Goal: Transaction & Acquisition: Subscribe to service/newsletter

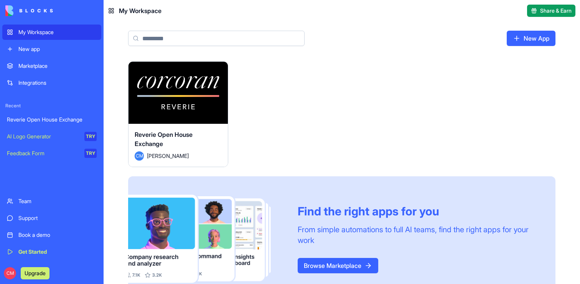
click at [200, 118] on div "Launch" at bounding box center [177, 93] width 99 height 62
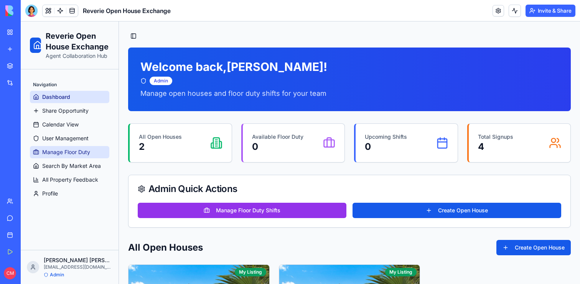
click at [84, 152] on span "Manage Floor Duty" at bounding box center [66, 152] width 48 height 8
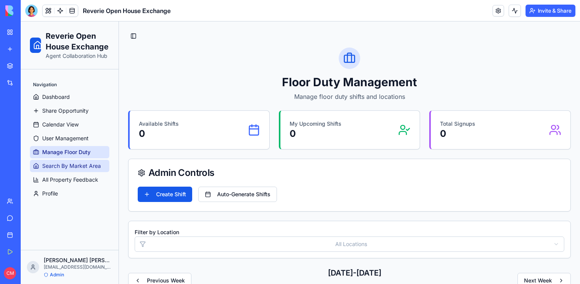
click at [85, 164] on span "Search By Market Area" at bounding box center [71, 166] width 59 height 8
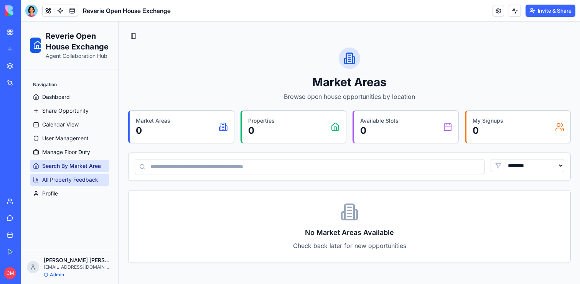
click at [83, 176] on span "All Property Feedback" at bounding box center [70, 180] width 56 height 8
select select "**"
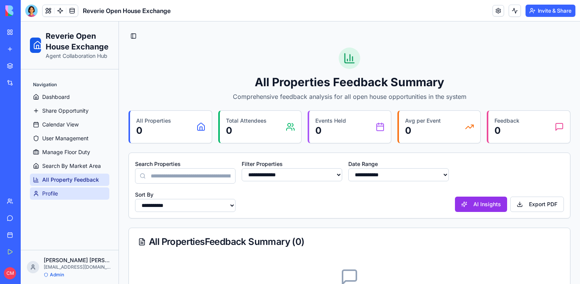
click at [81, 191] on link "Profile" at bounding box center [69, 193] width 79 height 12
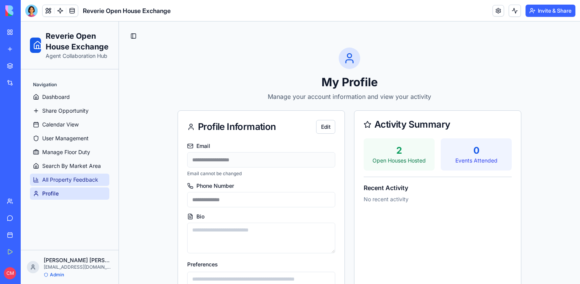
click at [79, 178] on span "All Property Feedback" at bounding box center [70, 180] width 56 height 8
select select "**"
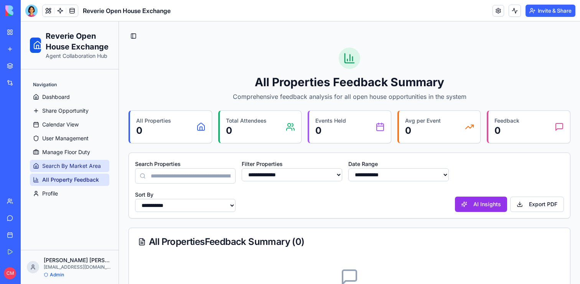
click at [81, 168] on span "Search By Market Area" at bounding box center [71, 166] width 59 height 8
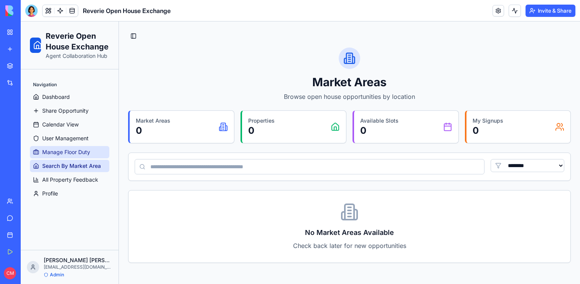
click at [84, 153] on span "Manage Floor Duty" at bounding box center [66, 152] width 48 height 8
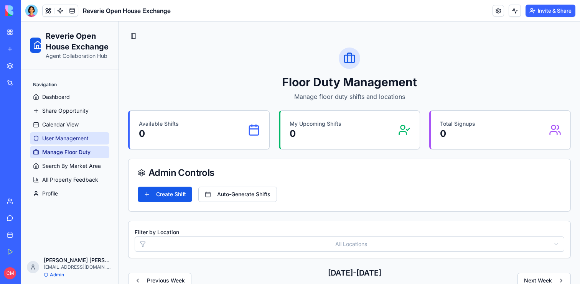
click at [84, 140] on span "User Management" at bounding box center [65, 139] width 46 height 8
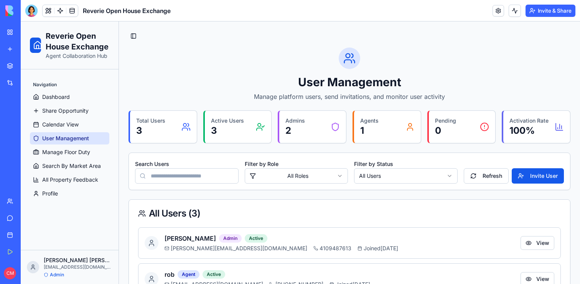
click at [67, 133] on link "User Management" at bounding box center [69, 138] width 79 height 12
click at [67, 126] on span "Calendar View" at bounding box center [60, 125] width 36 height 8
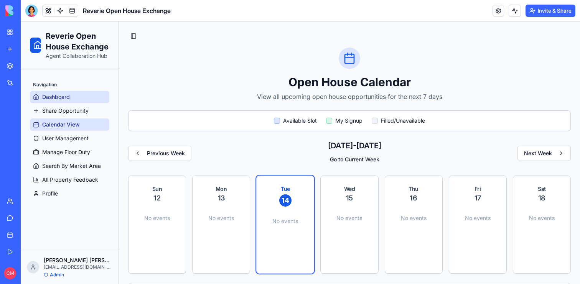
click at [84, 102] on link "Dashboard" at bounding box center [69, 97] width 79 height 12
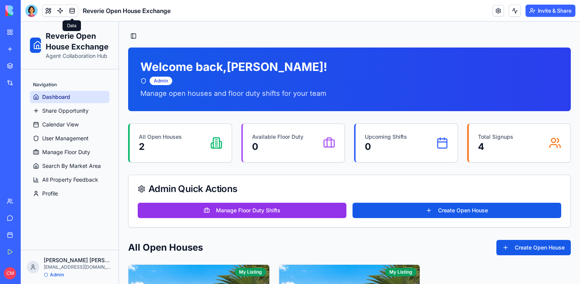
click at [74, 12] on link at bounding box center [72, 11] width 12 height 12
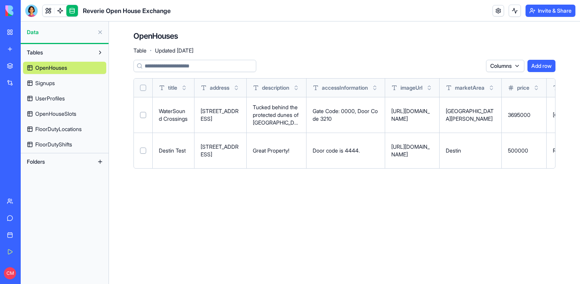
click at [46, 83] on span "Signups" at bounding box center [45, 83] width 20 height 8
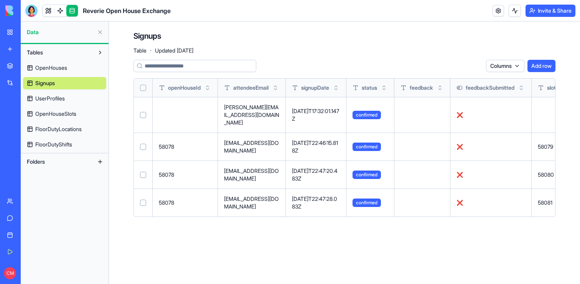
click at [49, 97] on span "UserProfiles" at bounding box center [50, 99] width 30 height 8
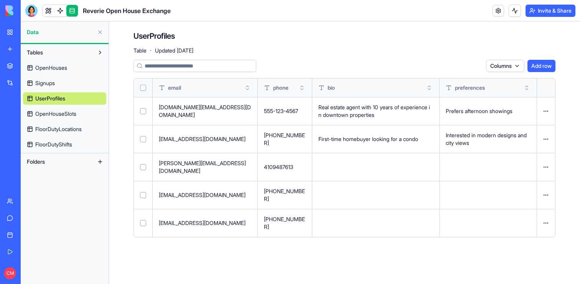
click at [53, 113] on span "OpenHouseSlots" at bounding box center [55, 114] width 41 height 8
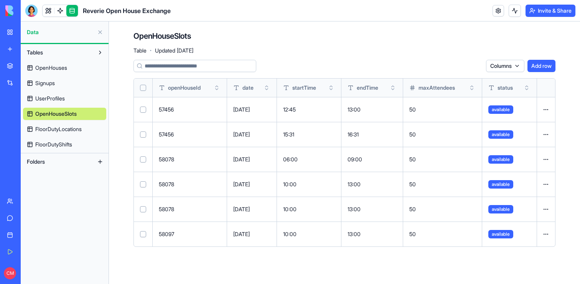
click at [58, 126] on span "FloorDutyLocations" at bounding box center [58, 129] width 46 height 8
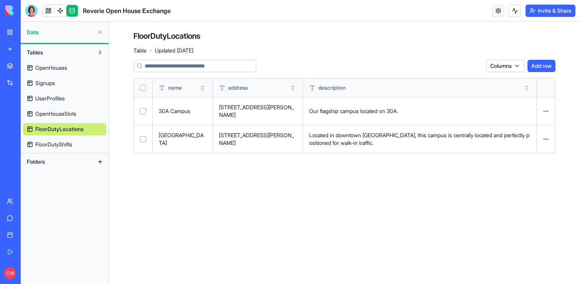
click at [59, 141] on span "FloorDutyShifts" at bounding box center [53, 145] width 37 height 8
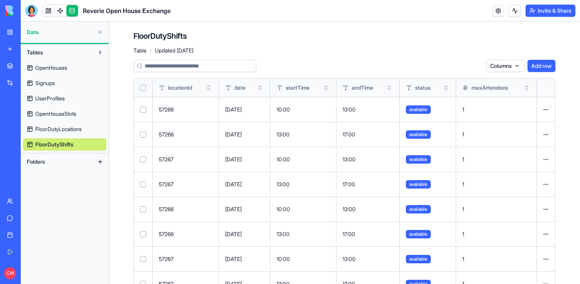
click at [50, 71] on span "OpenHouses" at bounding box center [51, 68] width 32 height 8
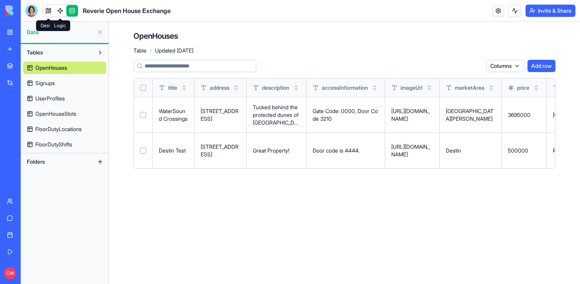
click at [59, 10] on link at bounding box center [60, 11] width 12 height 12
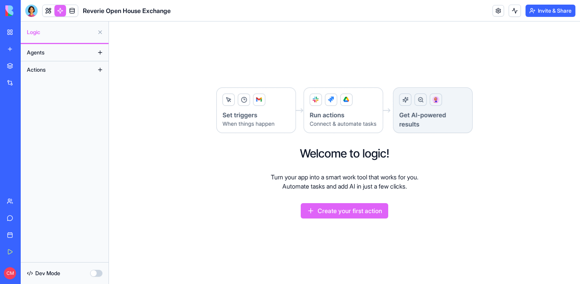
click at [61, 53] on button "Agents" at bounding box center [58, 52] width 71 height 12
click at [61, 72] on button "Actions" at bounding box center [58, 70] width 71 height 12
click at [100, 70] on button at bounding box center [100, 70] width 12 height 12
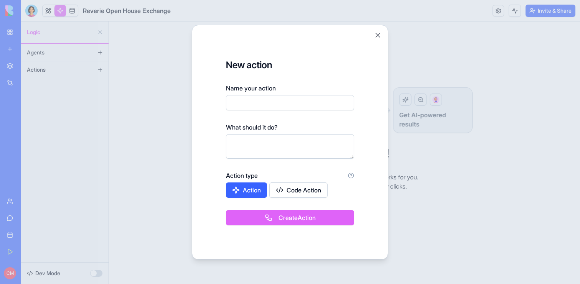
click at [250, 193] on button "Action" at bounding box center [246, 189] width 41 height 15
click at [259, 143] on textarea at bounding box center [290, 146] width 128 height 25
click at [384, 35] on div "New action Name your action What should it do? Action type Action Code Action C…" at bounding box center [290, 142] width 196 height 235
click at [378, 37] on button "Close" at bounding box center [378, 35] width 8 height 8
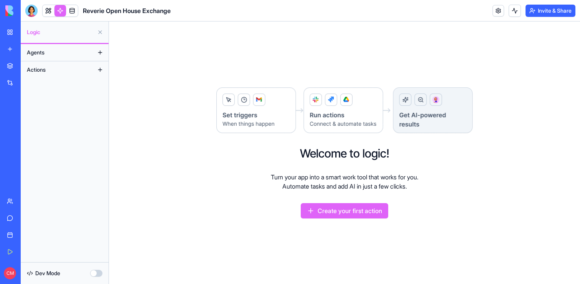
click at [12, 79] on link "Integrations" at bounding box center [17, 82] width 31 height 15
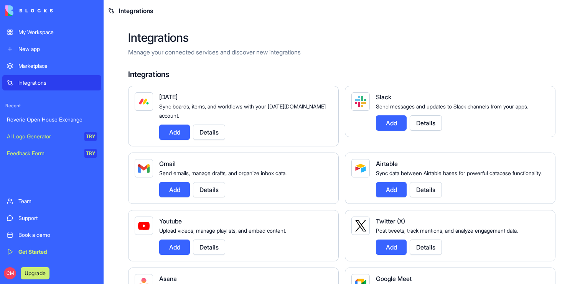
click at [32, 133] on div "AI Logo Generator" at bounding box center [43, 137] width 72 height 8
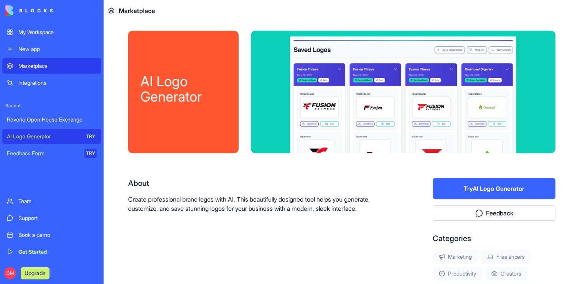
click at [34, 150] on div "Feedback Form" at bounding box center [43, 154] width 72 height 8
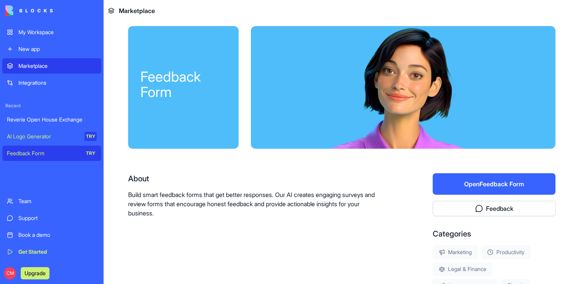
scroll to position [141, 0]
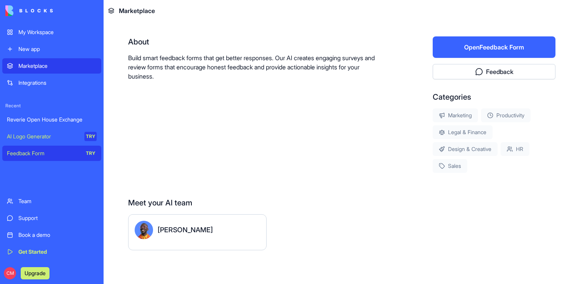
click at [55, 204] on div "Team" at bounding box center [57, 201] width 78 height 8
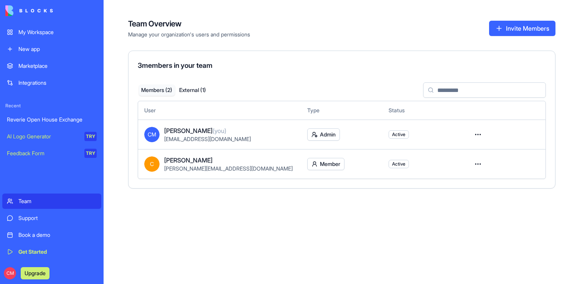
click at [38, 27] on link "My Workspace" at bounding box center [51, 32] width 99 height 15
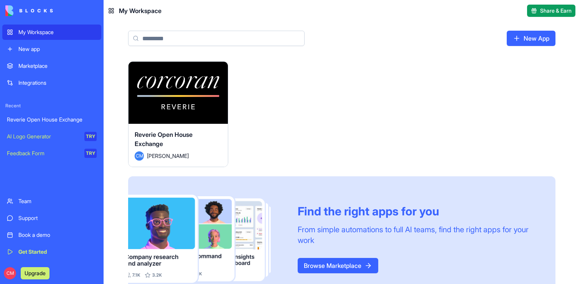
click at [331, 150] on div "Launch Reverie Open House Exchange [PERSON_NAME] Find the right apps for you Fr…" at bounding box center [341, 181] width 427 height 240
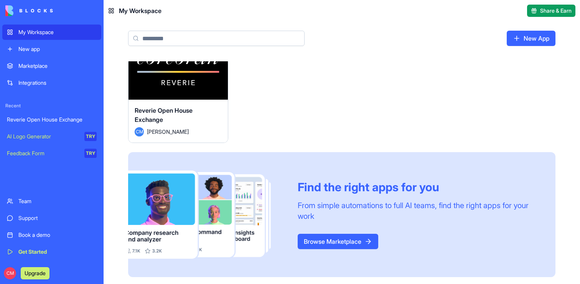
click at [343, 237] on link "Browse Marketplace" at bounding box center [337, 241] width 81 height 15
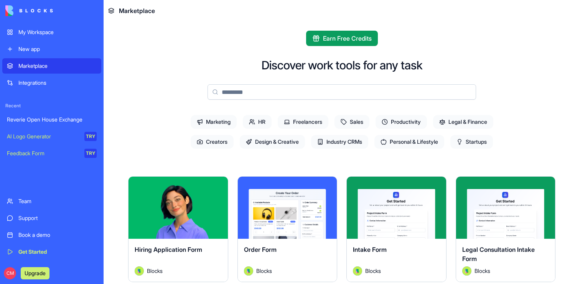
click at [317, 137] on span "Industry CRMs" at bounding box center [339, 142] width 57 height 14
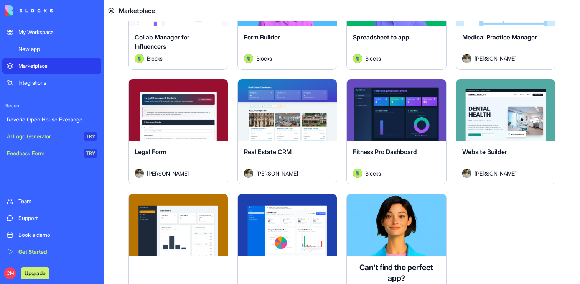
scroll to position [217, 0]
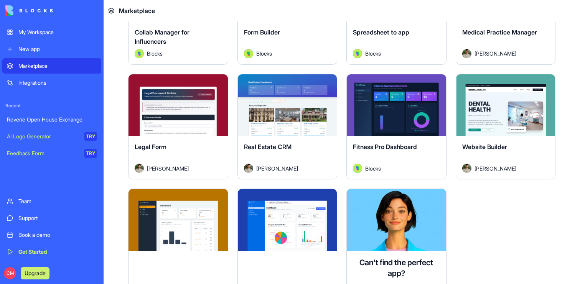
click at [291, 100] on button "Explore" at bounding box center [287, 104] width 58 height 15
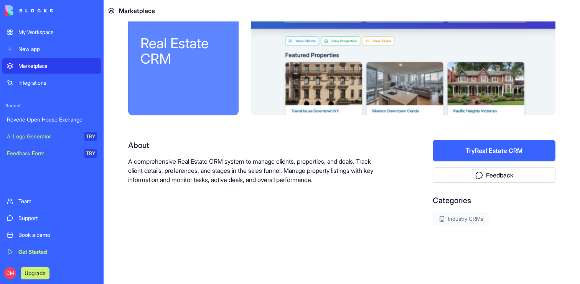
scroll to position [38, 0]
click at [472, 156] on button "Try Real Estate CRM" at bounding box center [493, 150] width 123 height 21
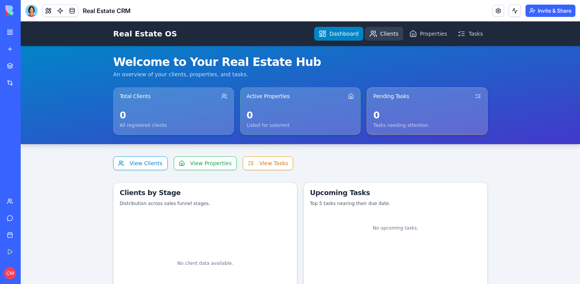
click at [385, 36] on link "Clients" at bounding box center [384, 34] width 38 height 14
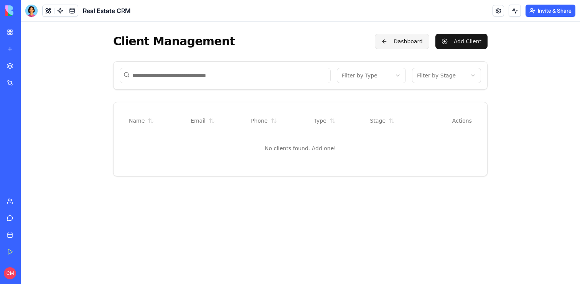
click at [404, 43] on button "Dashboard" at bounding box center [402, 41] width 54 height 15
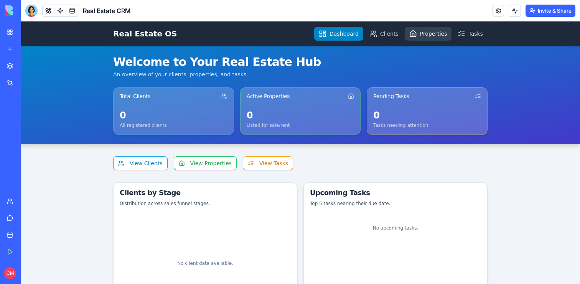
click at [433, 35] on link "Properties" at bounding box center [427, 34] width 47 height 14
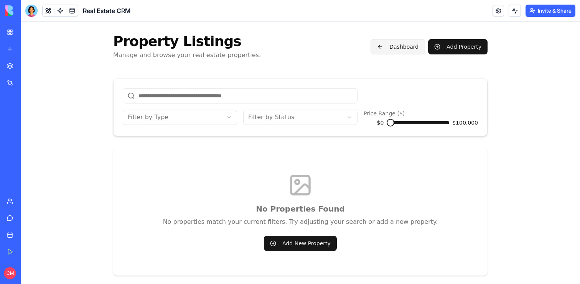
click at [401, 45] on button "Dashboard" at bounding box center [397, 46] width 54 height 15
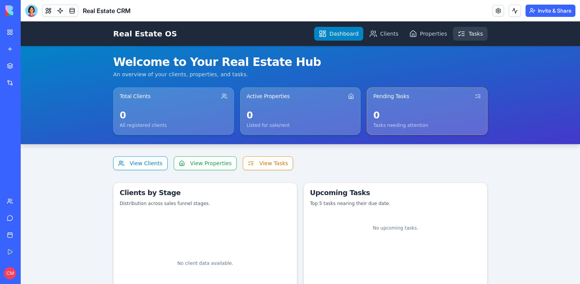
click at [465, 32] on link "Tasks" at bounding box center [470, 34] width 35 height 14
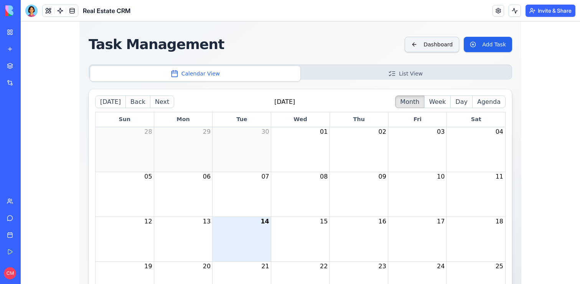
click at [440, 44] on button "Dashboard" at bounding box center [431, 44] width 54 height 15
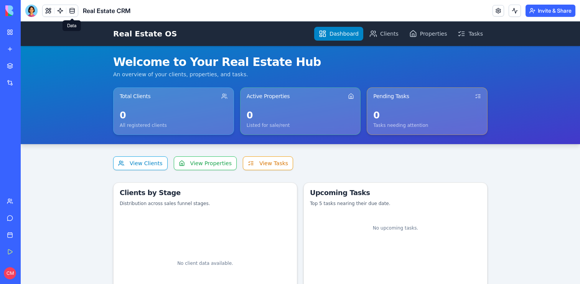
click at [75, 10] on link at bounding box center [72, 11] width 12 height 12
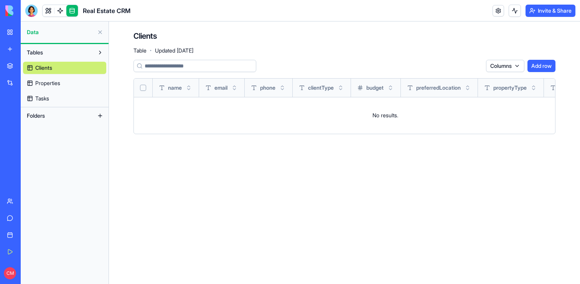
click at [66, 83] on link "Properties" at bounding box center [64, 83] width 83 height 12
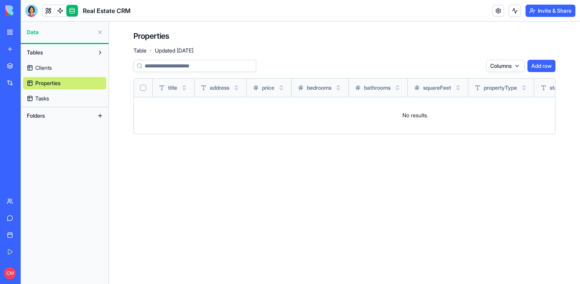
click at [64, 99] on link "Tasks" at bounding box center [64, 98] width 83 height 12
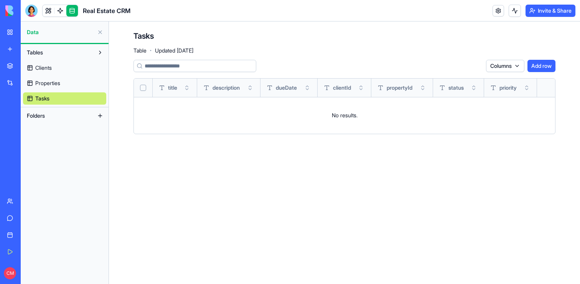
click at [64, 71] on link "Clients" at bounding box center [64, 68] width 83 height 12
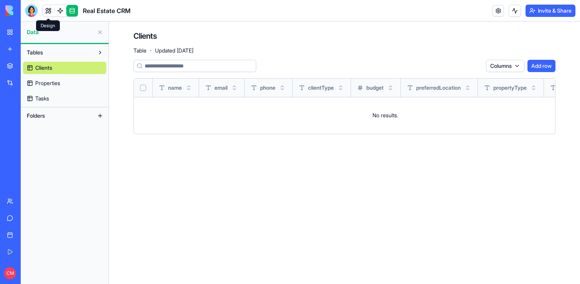
click at [48, 15] on link at bounding box center [49, 11] width 12 height 12
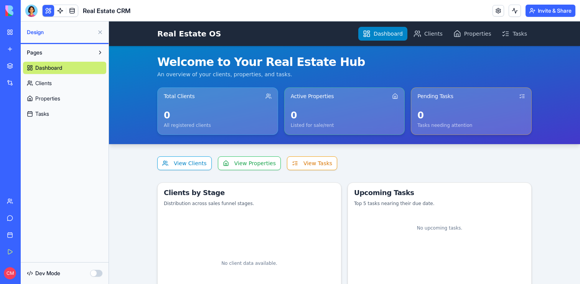
click at [54, 114] on link "Tasks" at bounding box center [64, 114] width 83 height 12
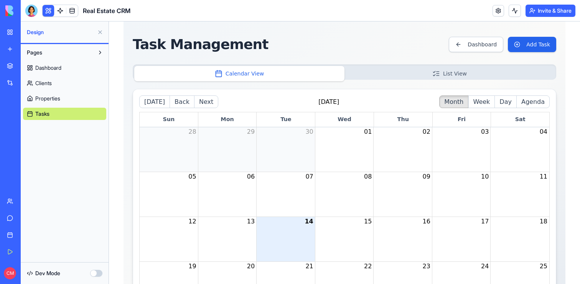
click at [407, 54] on div "Task Management Dashboard Add Task Calendar View List View [DATE] Back Next [DA…" at bounding box center [344, 197] width 442 height 352
click at [422, 73] on button "List View" at bounding box center [449, 73] width 210 height 15
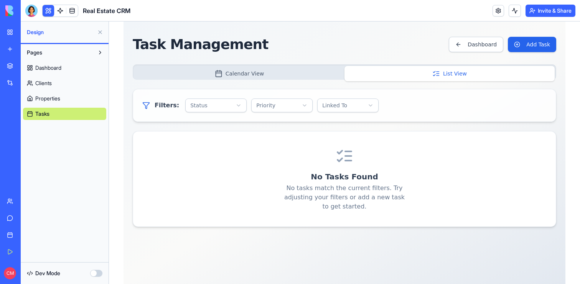
click at [268, 81] on div "Calendar View List View Filters: Status Priority Linked To No Tasks Found No ta…" at bounding box center [344, 145] width 423 height 163
click at [265, 76] on button "Calendar View" at bounding box center [239, 73] width 210 height 15
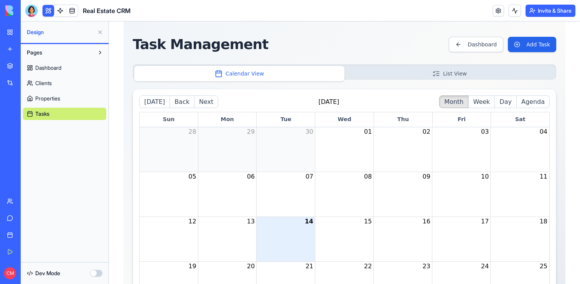
click at [67, 65] on link "Dashboard" at bounding box center [64, 68] width 83 height 12
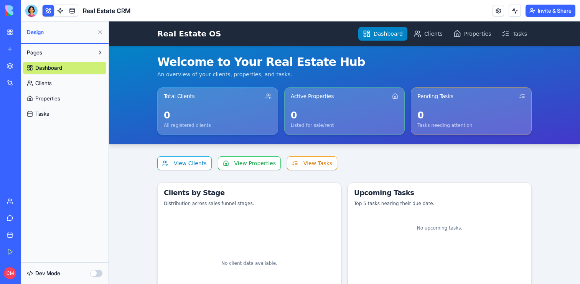
click at [12, 65] on link "Marketplace" at bounding box center [17, 65] width 31 height 15
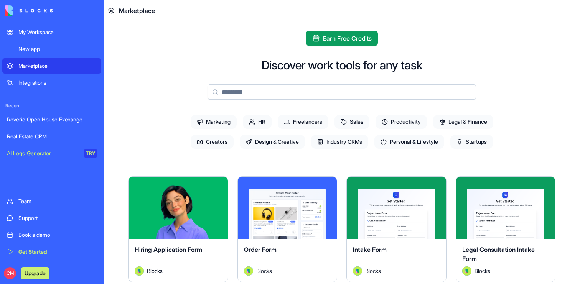
click at [258, 96] on input at bounding box center [341, 91] width 268 height 15
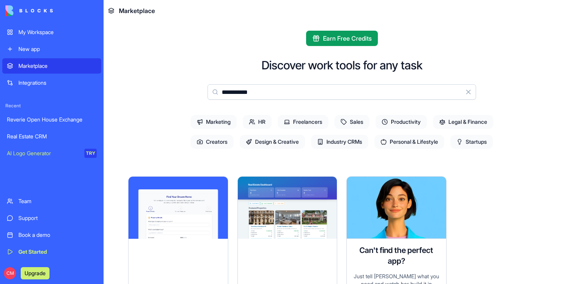
type input "**********"
click at [38, 31] on div "My Workspace" at bounding box center [57, 32] width 78 height 8
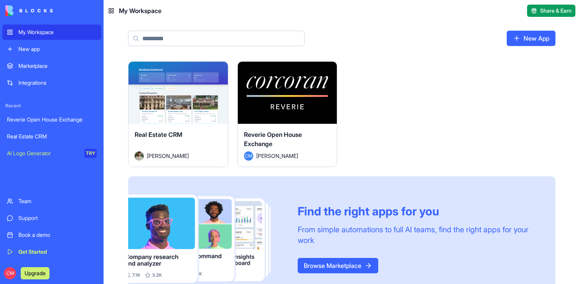
click at [359, 91] on div "Launch Real Estate CRM [PERSON_NAME] Launch Reverie Open House Exchange [PERSON…" at bounding box center [341, 181] width 427 height 240
click at [283, 136] on span "Reverie Open House Exchange" at bounding box center [273, 139] width 58 height 17
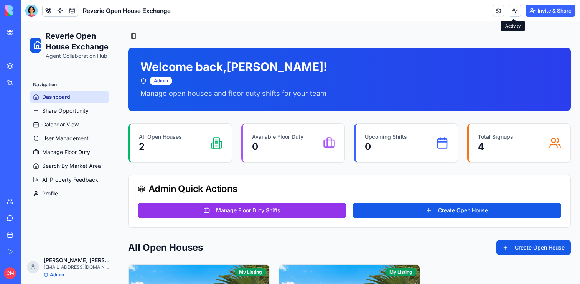
click at [514, 10] on button at bounding box center [514, 11] width 12 height 12
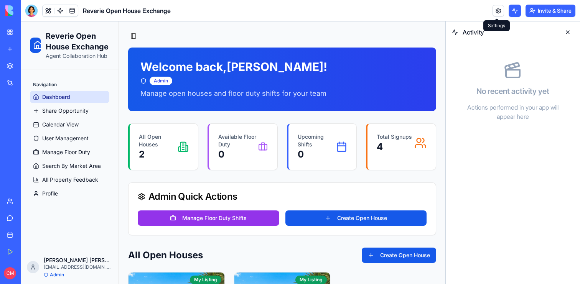
click at [496, 9] on link at bounding box center [498, 11] width 12 height 12
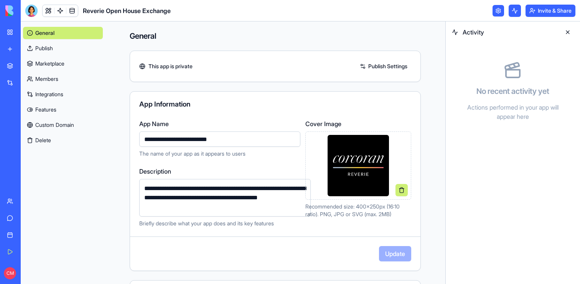
click at [43, 48] on link "Publish" at bounding box center [63, 48] width 80 height 12
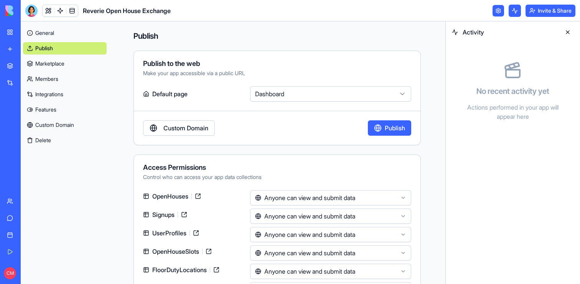
click at [41, 62] on link "Marketplace" at bounding box center [65, 64] width 84 height 12
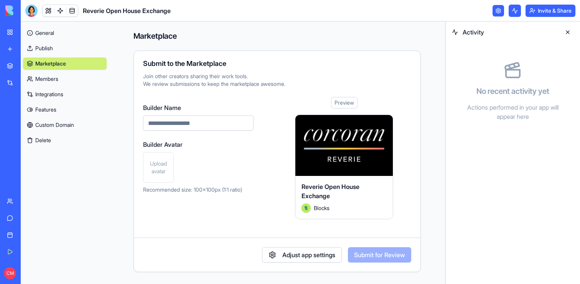
click at [43, 74] on link "Members" at bounding box center [65, 79] width 84 height 12
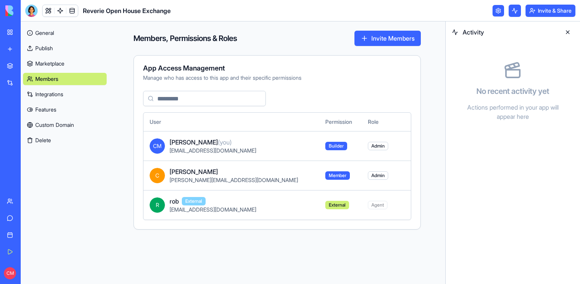
click at [46, 92] on link "Integrations" at bounding box center [65, 94] width 84 height 12
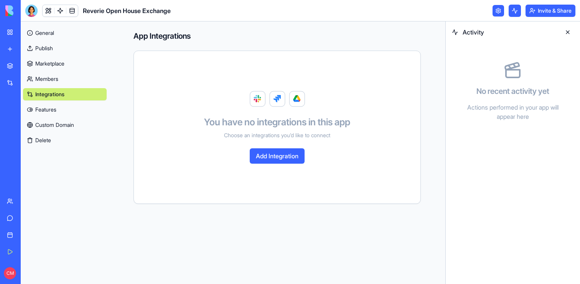
click at [48, 105] on link "Features" at bounding box center [65, 110] width 84 height 12
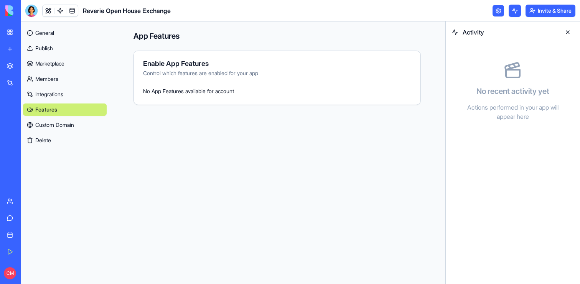
click at [51, 120] on link "Custom Domain" at bounding box center [65, 125] width 84 height 12
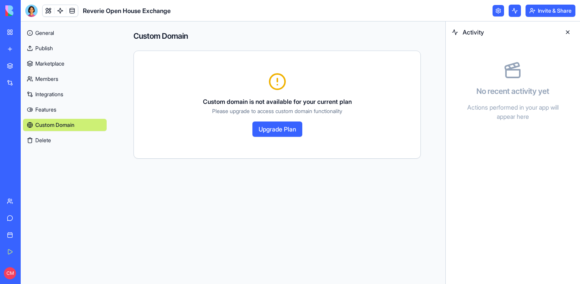
click at [51, 132] on div "General Publish Marketplace Members Integrations Features Custom Domain Delete" at bounding box center [65, 85] width 84 height 123
click at [52, 138] on button "Delete" at bounding box center [65, 140] width 84 height 12
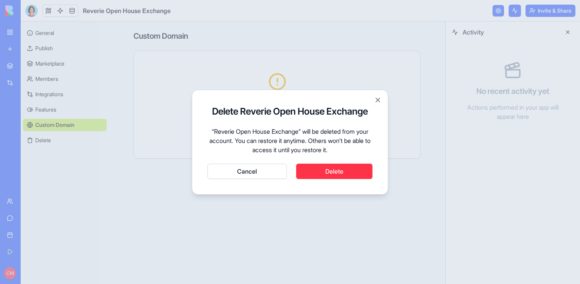
click at [221, 171] on button "Cancel" at bounding box center [246, 171] width 79 height 15
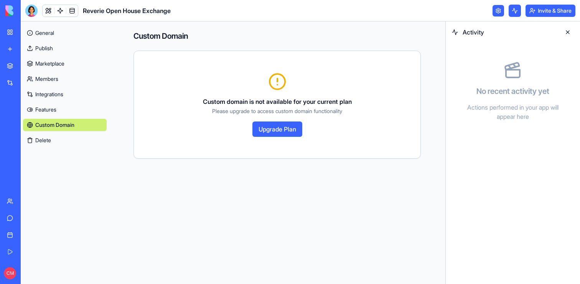
click at [41, 37] on link "General" at bounding box center [65, 33] width 84 height 12
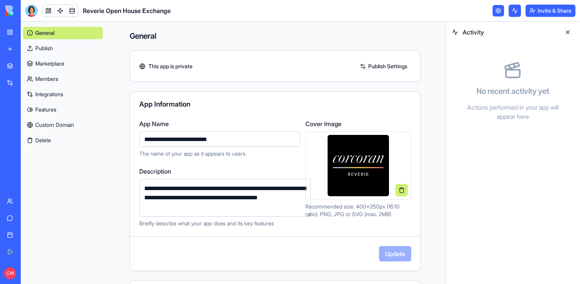
click at [7, 32] on link "My Workspace" at bounding box center [17, 32] width 31 height 15
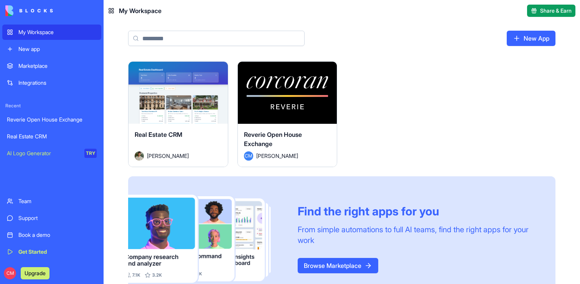
click at [241, 134] on div "Reverie Open House Exchange [PERSON_NAME]" at bounding box center [287, 145] width 99 height 43
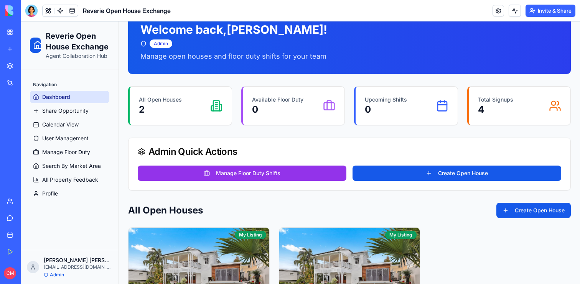
scroll to position [42, 0]
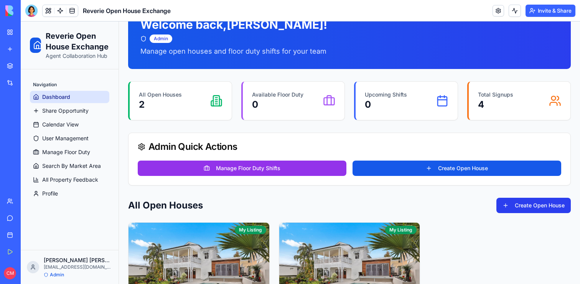
click at [500, 209] on button "Create Open House" at bounding box center [533, 205] width 74 height 15
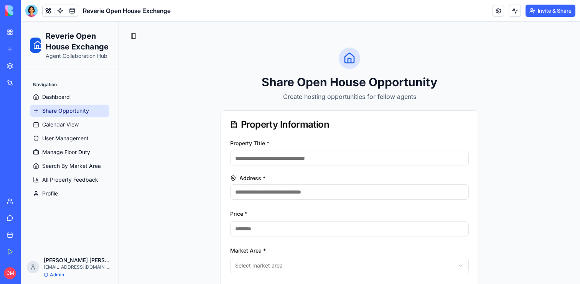
click at [34, 270] on button "Upgrade" at bounding box center [35, 273] width 29 height 12
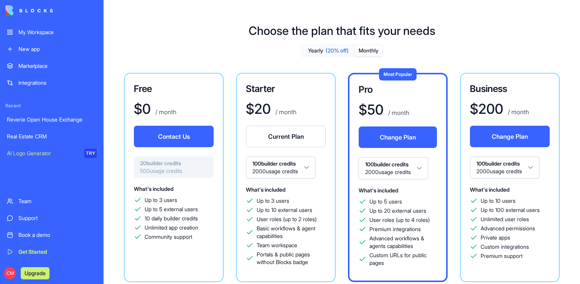
click at [366, 52] on button "Monthly" at bounding box center [368, 50] width 27 height 11
click at [366, 51] on button "Monthly" at bounding box center [368, 50] width 27 height 11
click at [336, 53] on span "(20% off)" at bounding box center [336, 51] width 23 height 8
drag, startPoint x: 349, startPoint y: 52, endPoint x: 358, endPoint y: 51, distance: 9.7
click at [348, 52] on span "(20% off)" at bounding box center [336, 51] width 23 height 8
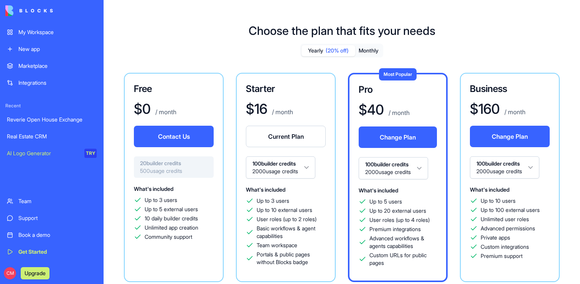
click at [359, 51] on button "Monthly" at bounding box center [368, 50] width 27 height 11
